Goal: Task Accomplishment & Management: Manage account settings

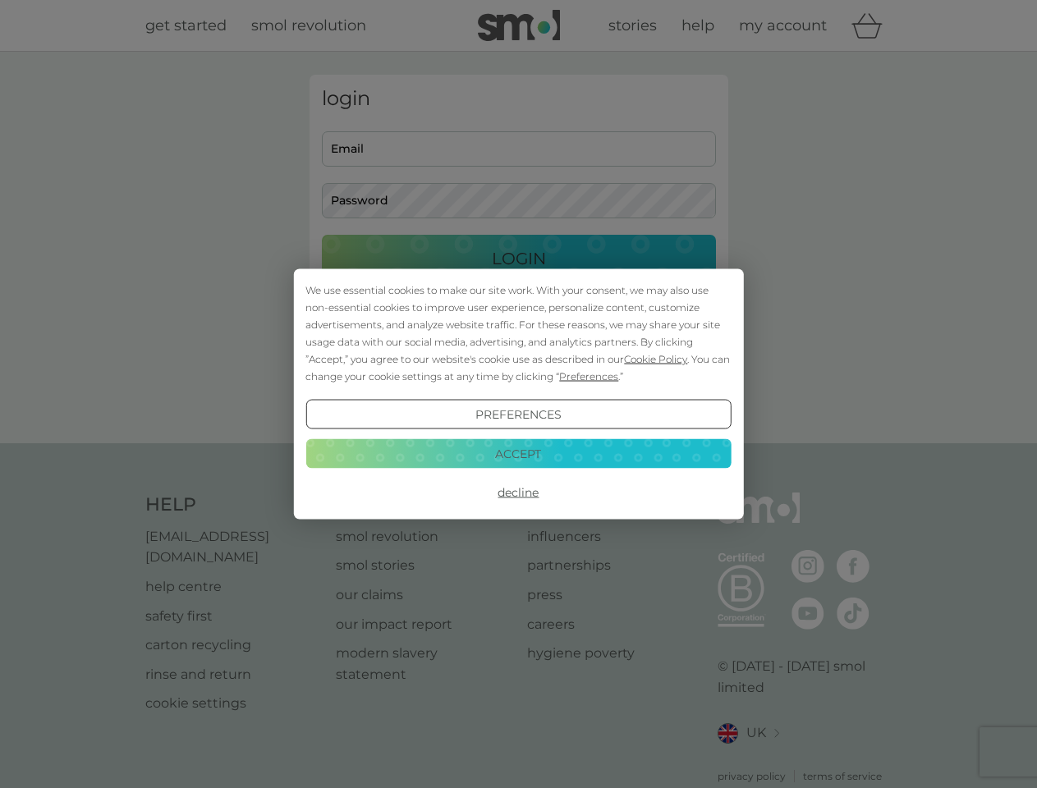
click at [656, 359] on span "Cookie Policy" at bounding box center [655, 359] width 63 height 12
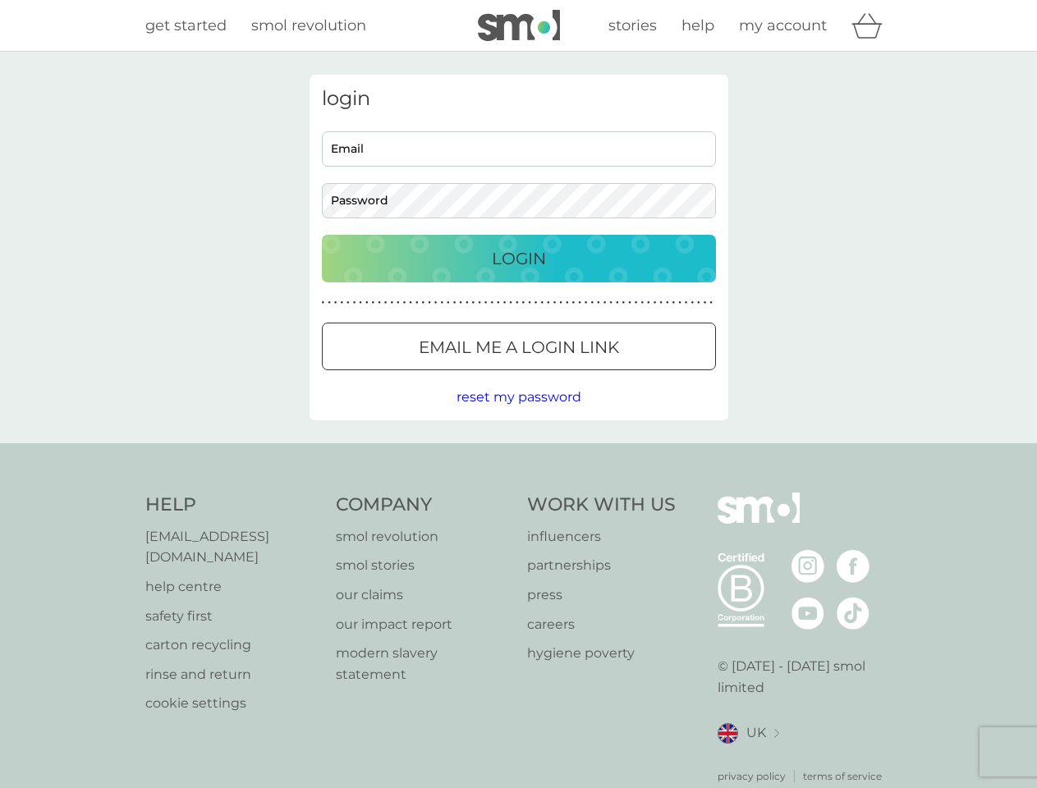
click at [587, 376] on div "login Email Password Login ● ● ● ● ● ● ● ● ● ● ● ● ● ● ● ● ● ● ● ● ● ● ● ● ● ● …" at bounding box center [519, 248] width 419 height 346
click at [518, 415] on div "login Email Password Login ● ● ● ● ● ● ● ● ● ● ● ● ● ● ● ● ● ● ● ● ● ● ● ● ● ● …" at bounding box center [519, 248] width 419 height 346
click at [518, 493] on div "Help [EMAIL_ADDRESS][DOMAIN_NAME] help centre safety first carton recycling rin…" at bounding box center [518, 638] width 747 height 291
click at [518, 453] on div "Help [EMAIL_ADDRESS][DOMAIN_NAME] help centre safety first carton recycling rin…" at bounding box center [518, 638] width 1037 height 390
